Goal: Information Seeking & Learning: Learn about a topic

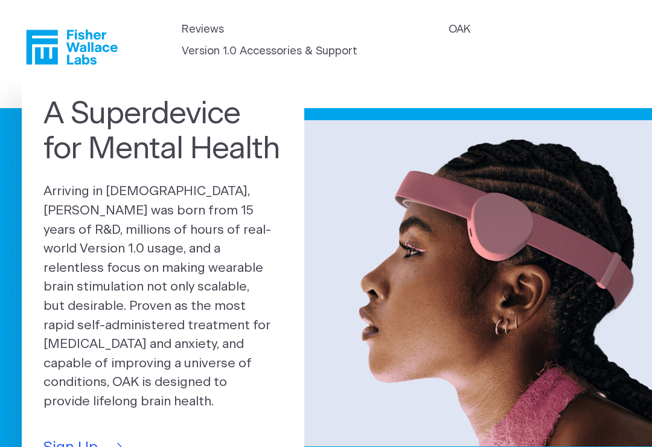
click at [449, 38] on link "OAK" at bounding box center [460, 30] width 22 height 16
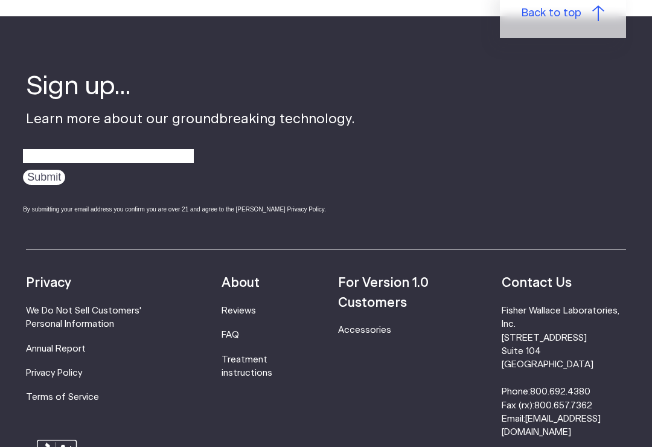
scroll to position [1869, 0]
click at [264, 355] on link "Treatment instructions" at bounding box center [247, 366] width 51 height 22
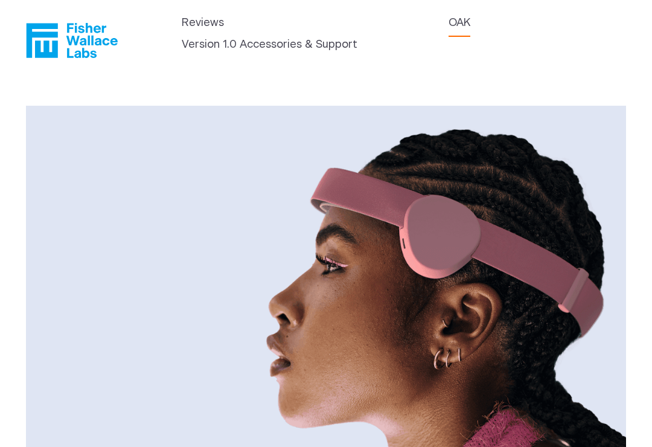
scroll to position [0, 0]
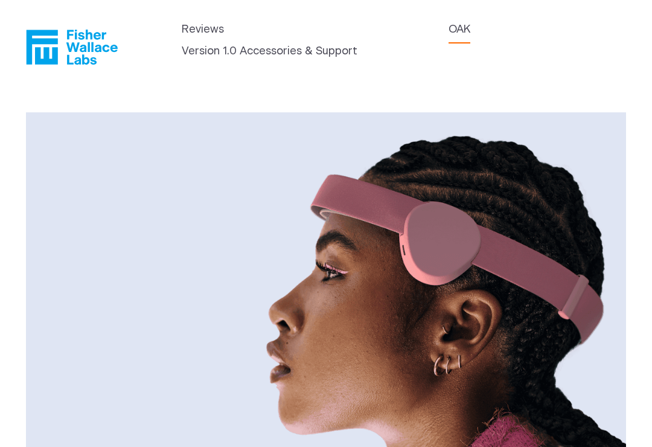
click at [357, 45] on link "Version 1.0 Accessories & Support" at bounding box center [270, 51] width 176 height 16
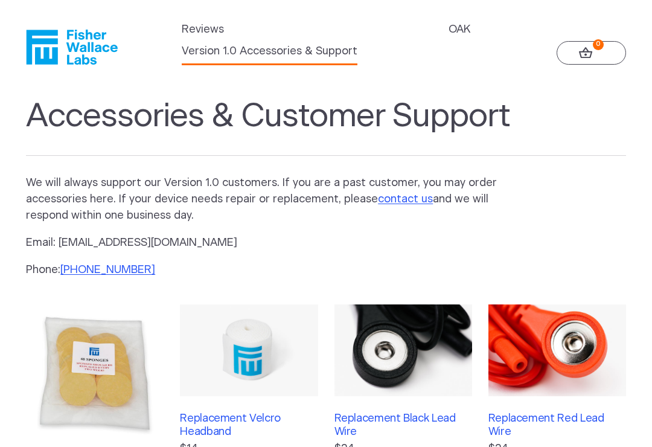
click at [449, 38] on link "OAK" at bounding box center [460, 30] width 22 height 16
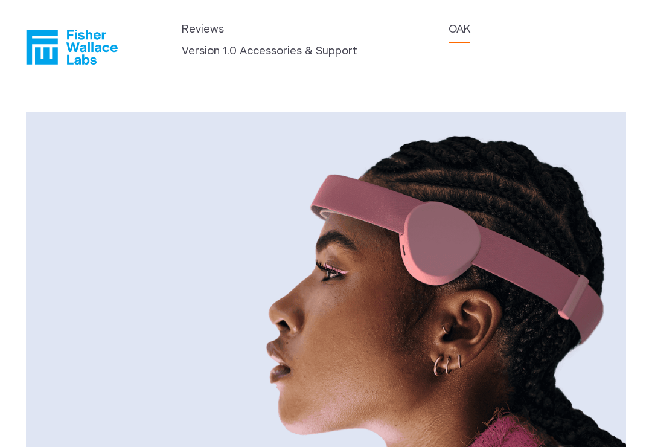
click at [208, 38] on link "Reviews" at bounding box center [203, 30] width 42 height 16
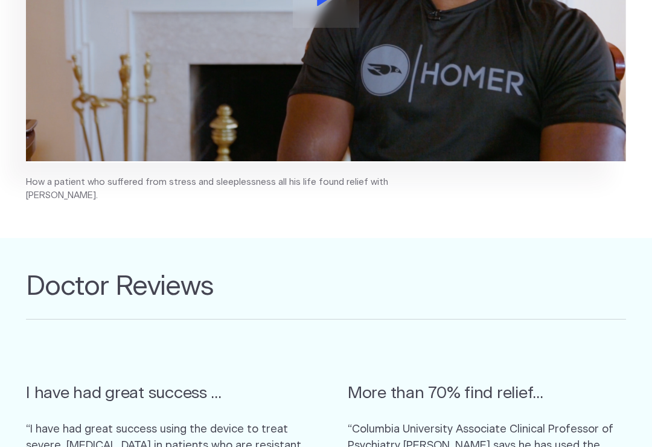
scroll to position [424, 0]
